Goal: Complete application form

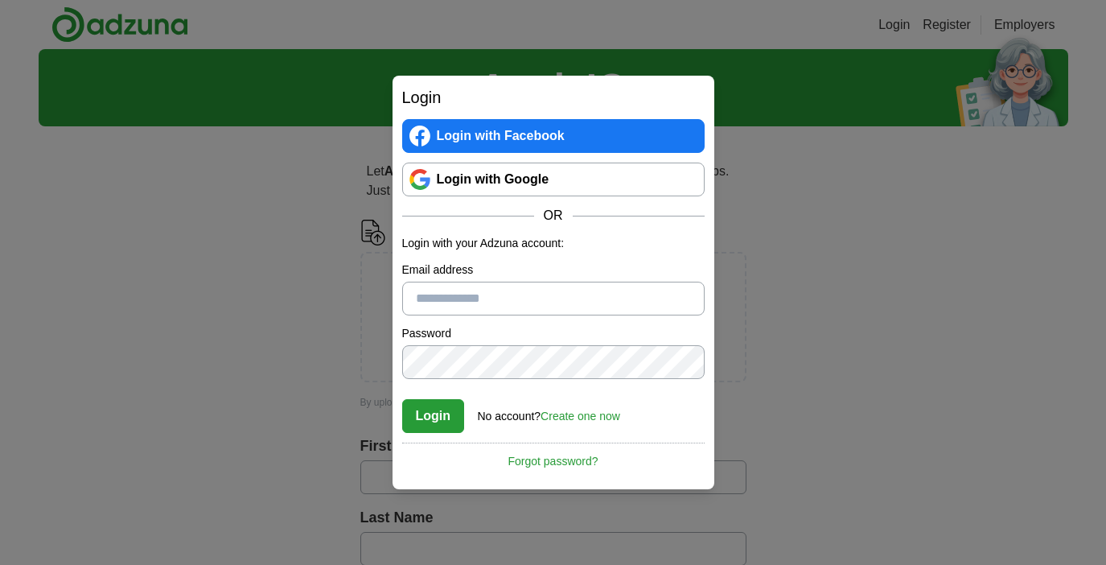
click at [516, 188] on link "Login with Google" at bounding box center [553, 179] width 302 height 34
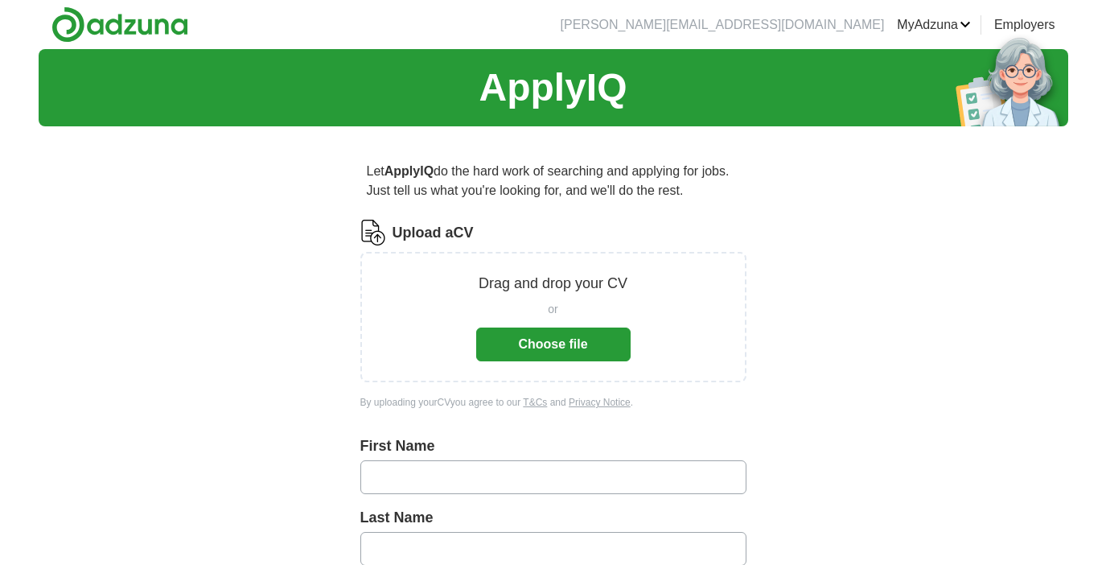
click at [568, 341] on button "Choose file" at bounding box center [553, 344] width 154 height 34
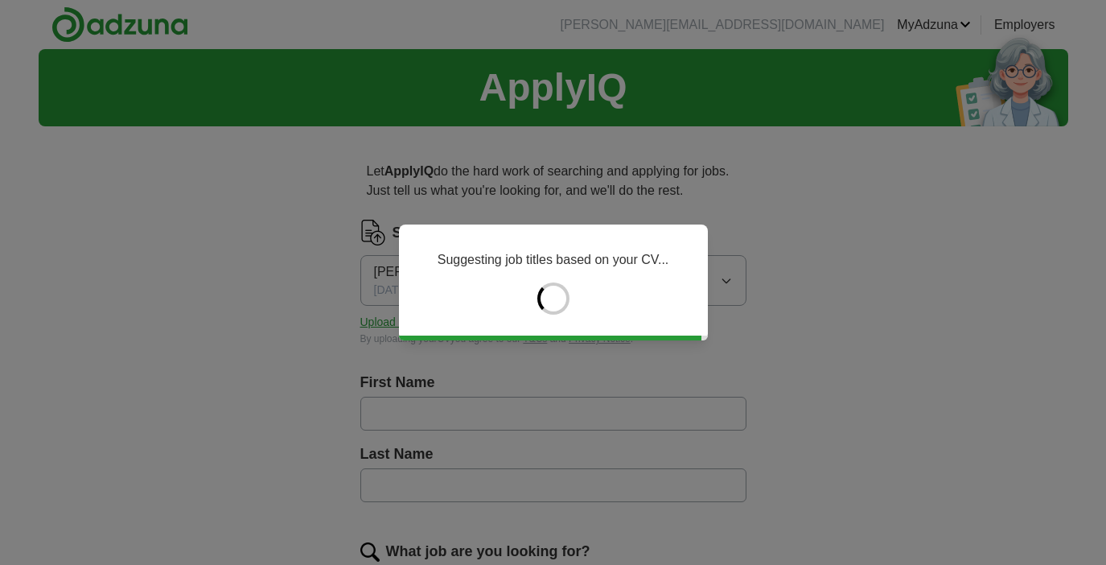
type input "****"
type input "**********"
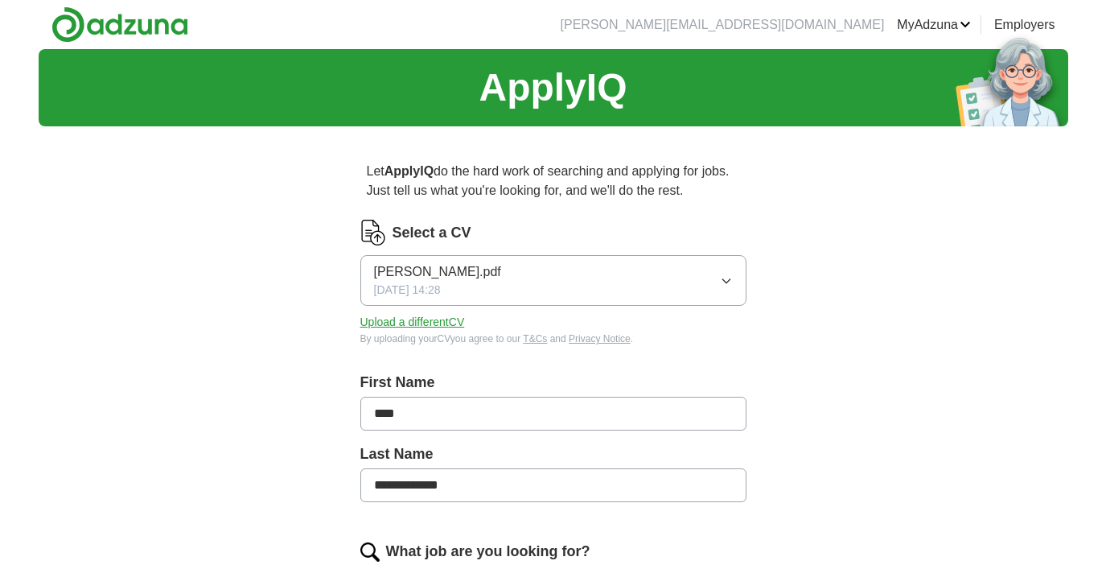
click at [447, 327] on button "Upload a different CV" at bounding box center [412, 322] width 105 height 17
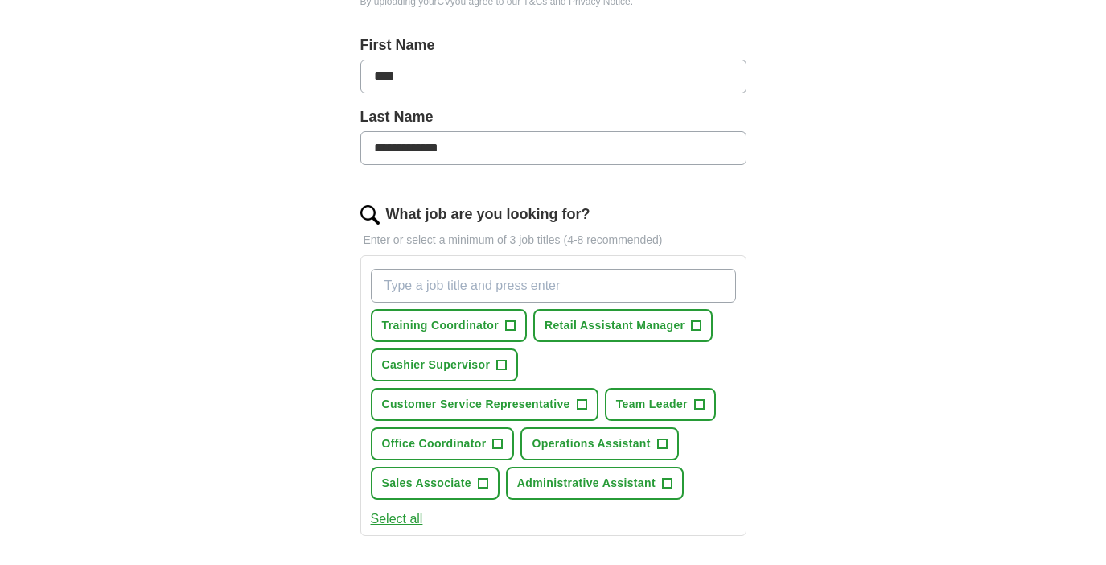
scroll to position [338, 0]
click at [499, 446] on span "+" at bounding box center [498, 443] width 10 height 13
click at [668, 445] on button "Operations Assistant +" at bounding box center [599, 442] width 158 height 33
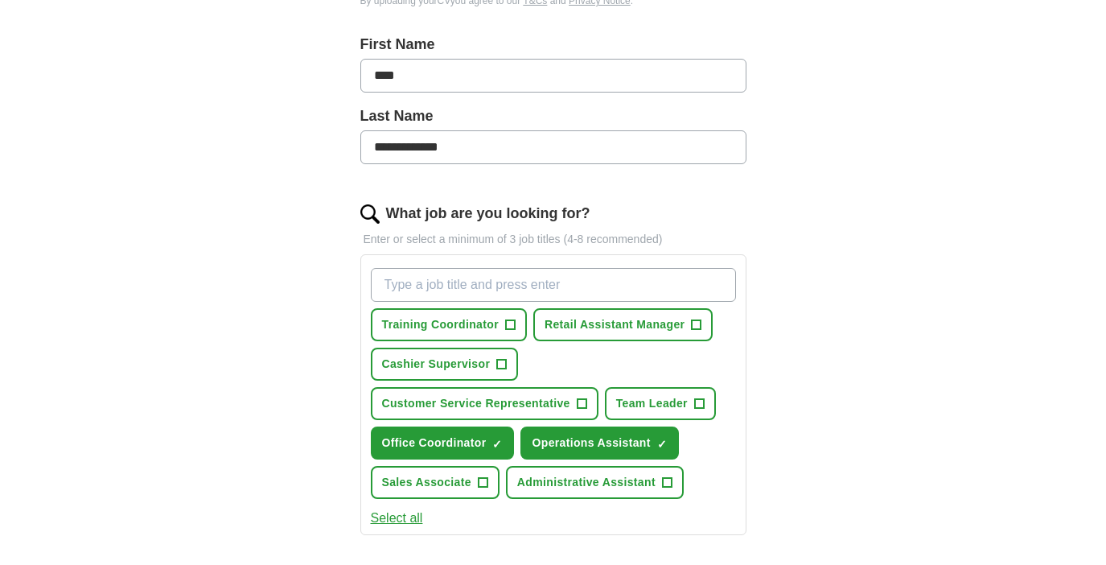
click at [664, 487] on span "+" at bounding box center [667, 482] width 10 height 13
click at [687, 400] on span "Team Leader" at bounding box center [652, 403] width 72 height 17
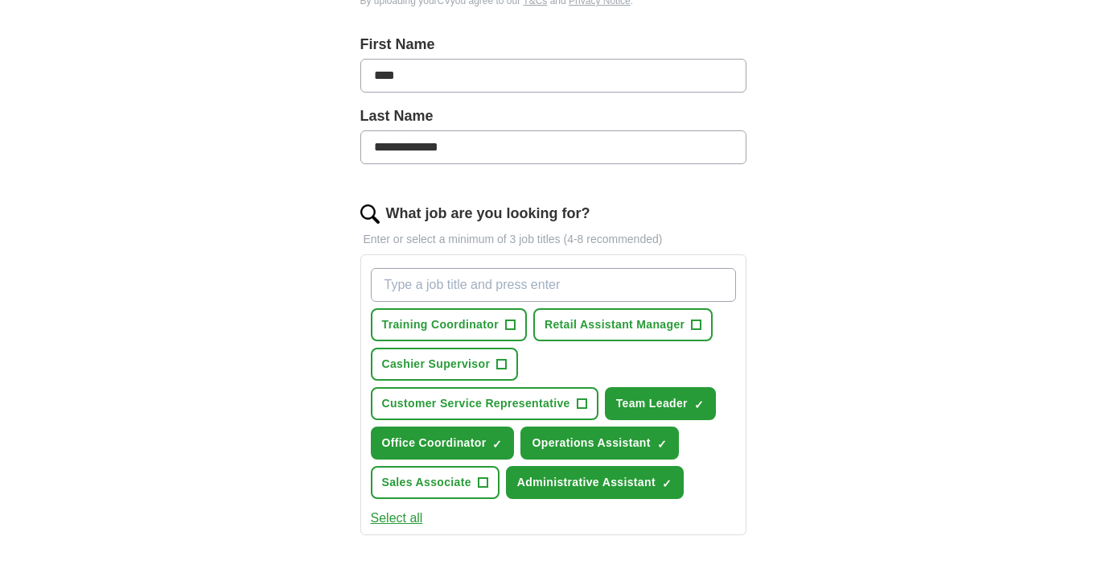
click at [486, 329] on span "Training Coordinator" at bounding box center [440, 324] width 117 height 17
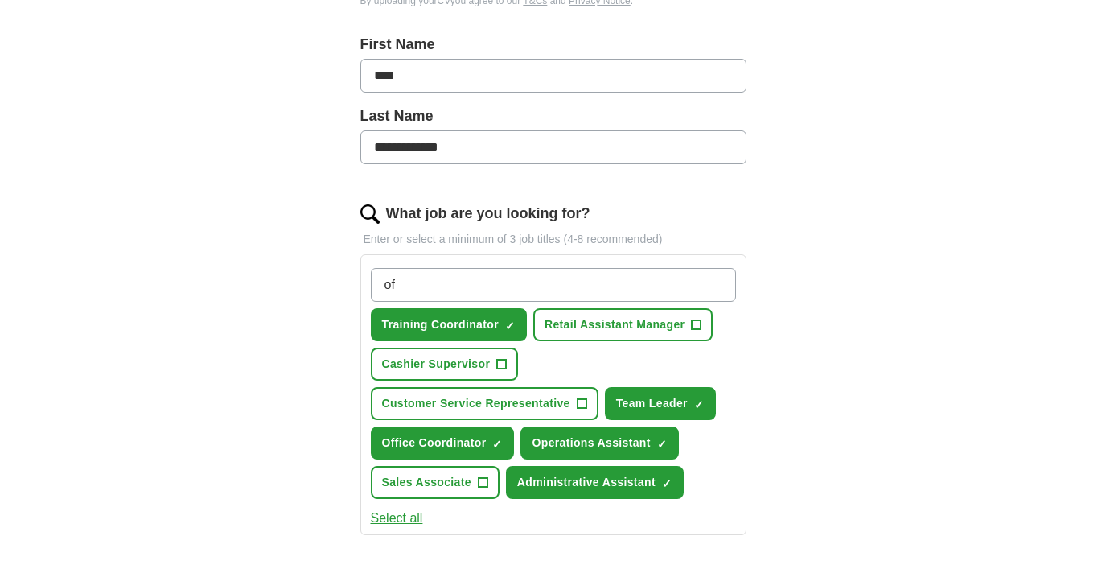
type input "o"
type input "Office Support"
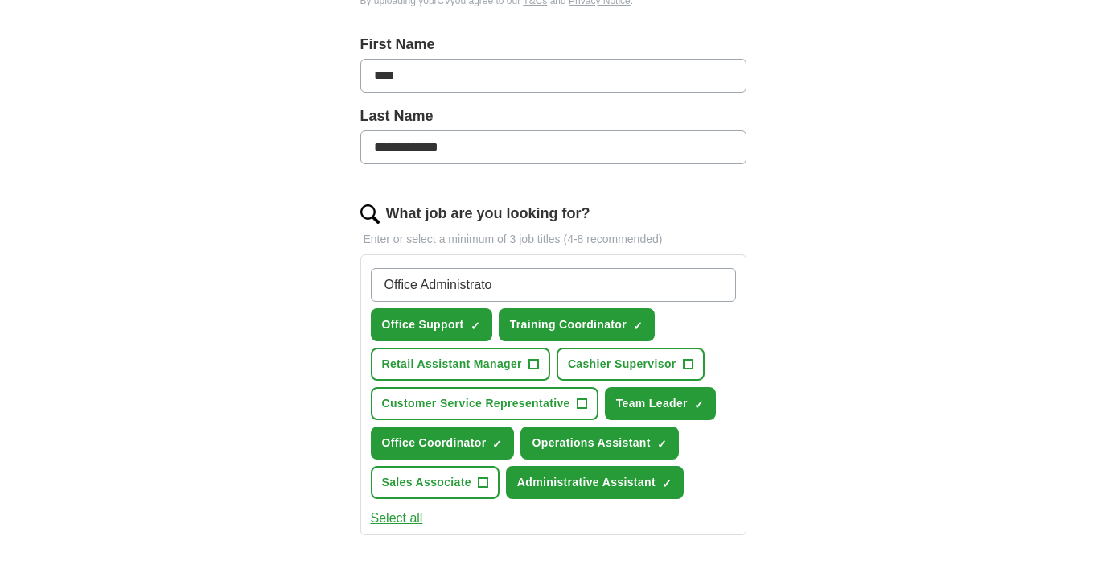
type input "Office Administrator"
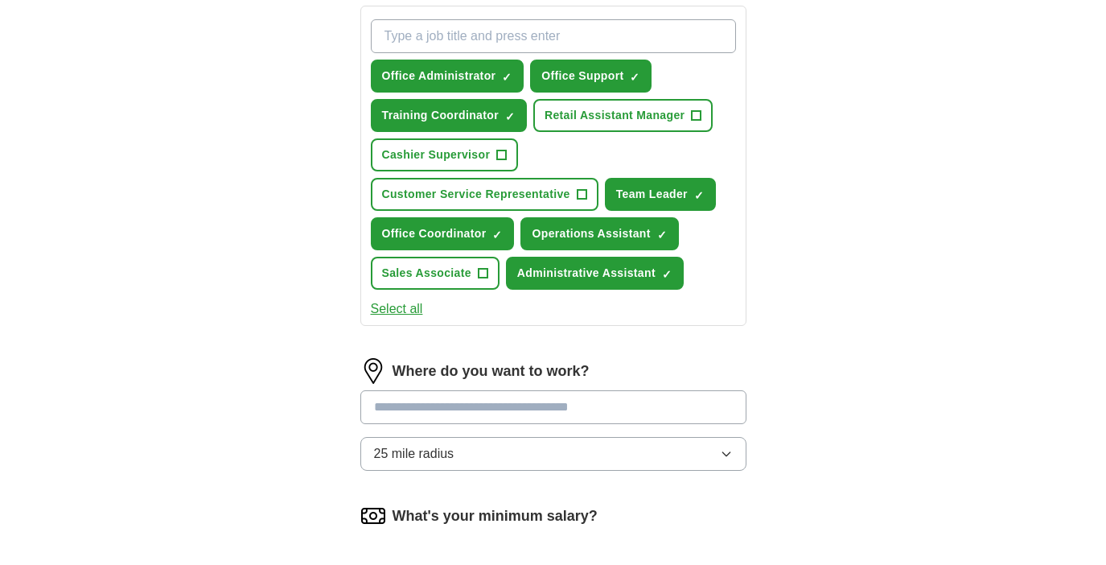
scroll to position [587, 0]
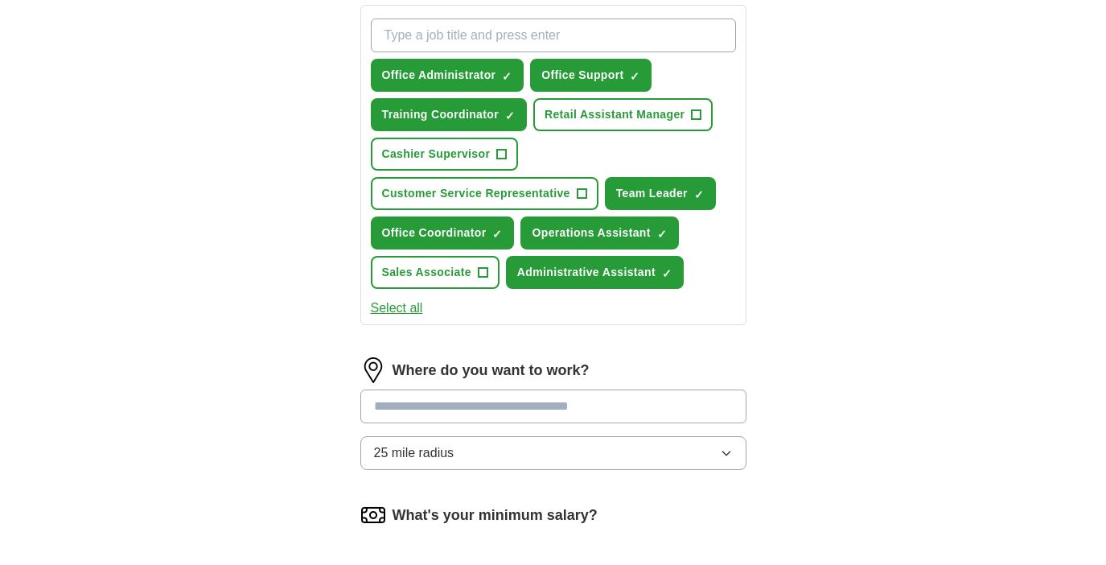
click at [516, 410] on input at bounding box center [553, 406] width 386 height 34
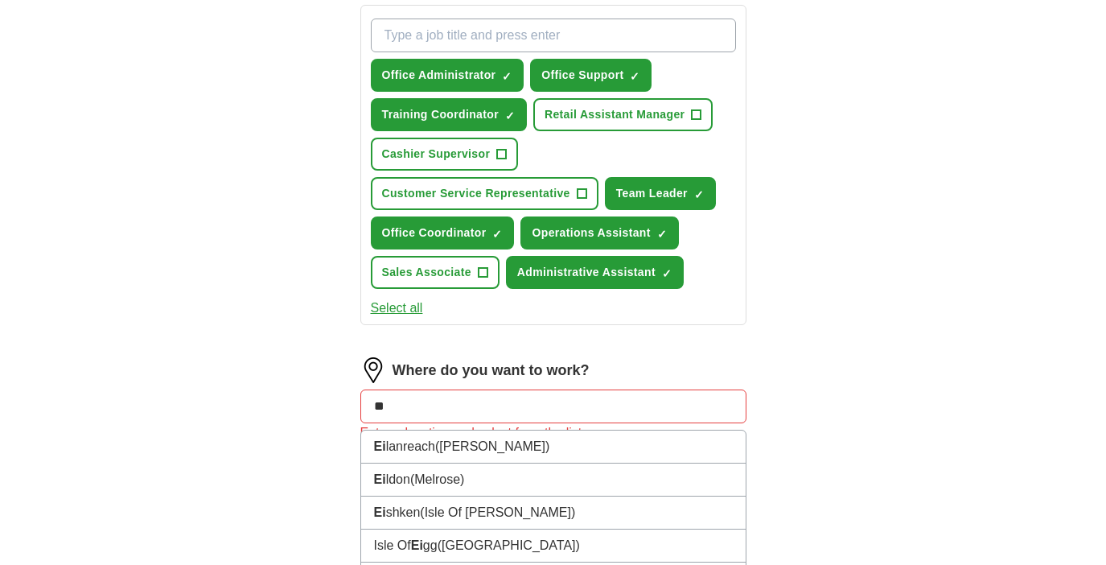
type input "*"
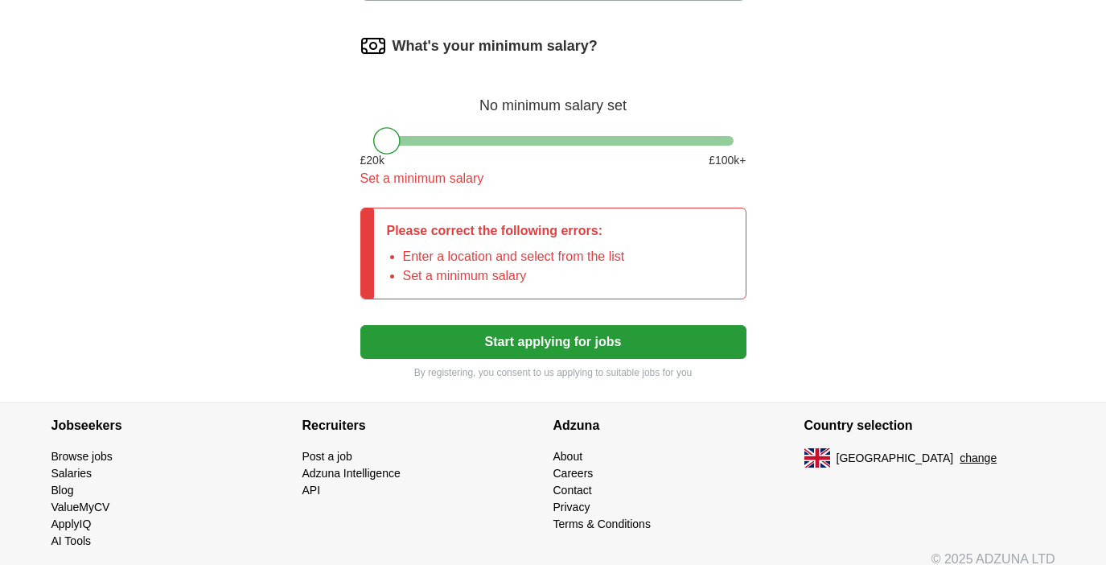
scroll to position [1079, 0]
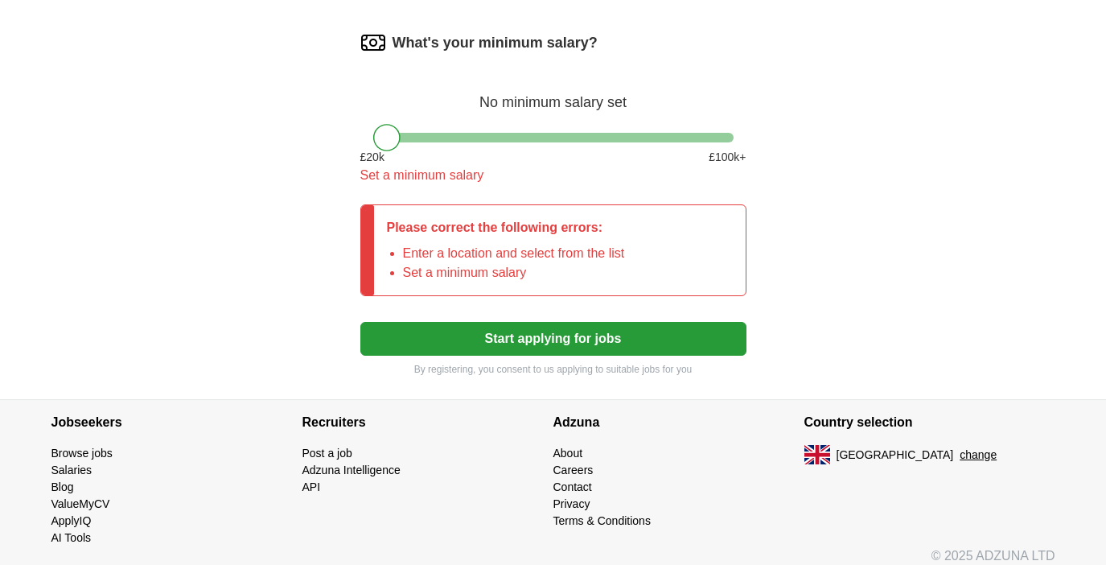
click at [959, 446] on button "change" at bounding box center [977, 454] width 37 height 17
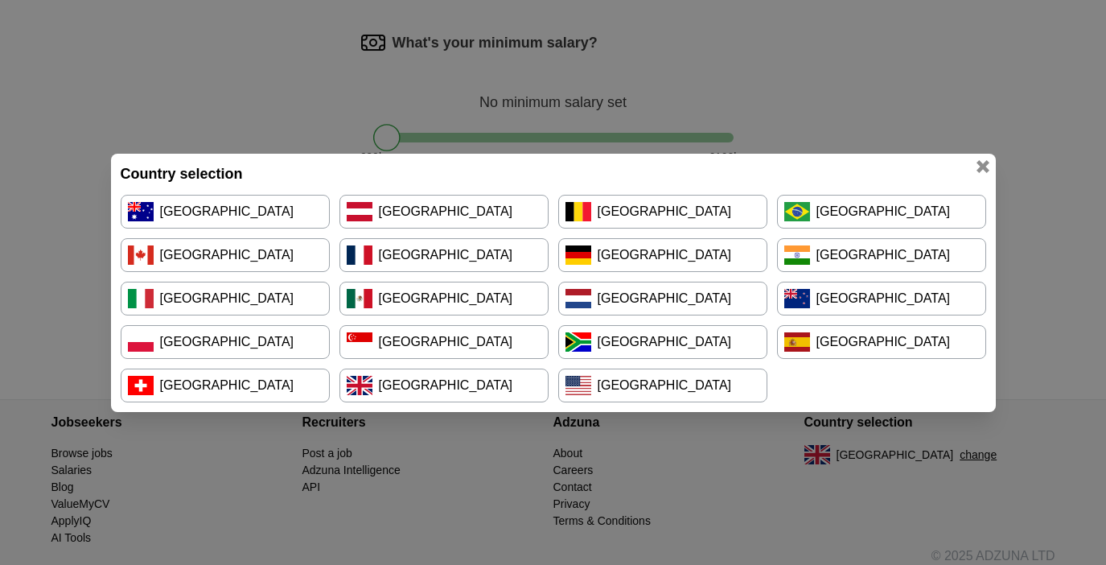
click at [655, 309] on link "[GEOGRAPHIC_DATA]" at bounding box center [662, 298] width 209 height 34
